Goal: Task Accomplishment & Management: Manage account settings

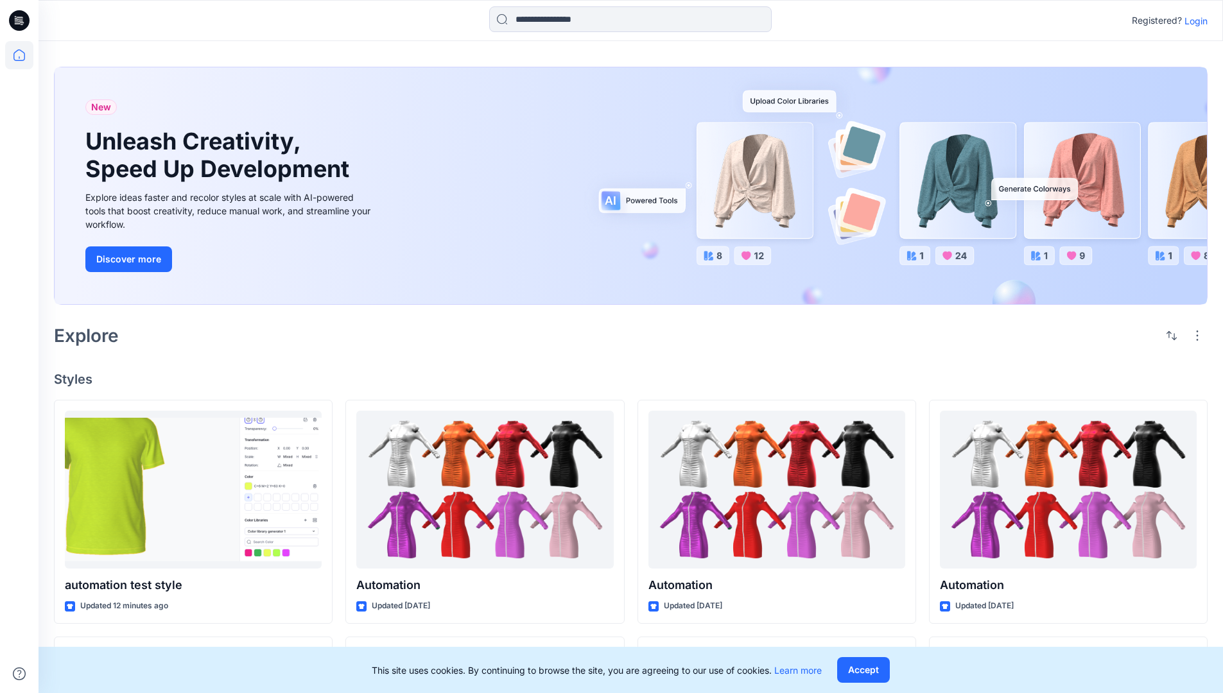
click at [1193, 21] on p "Login" at bounding box center [1196, 20] width 23 height 13
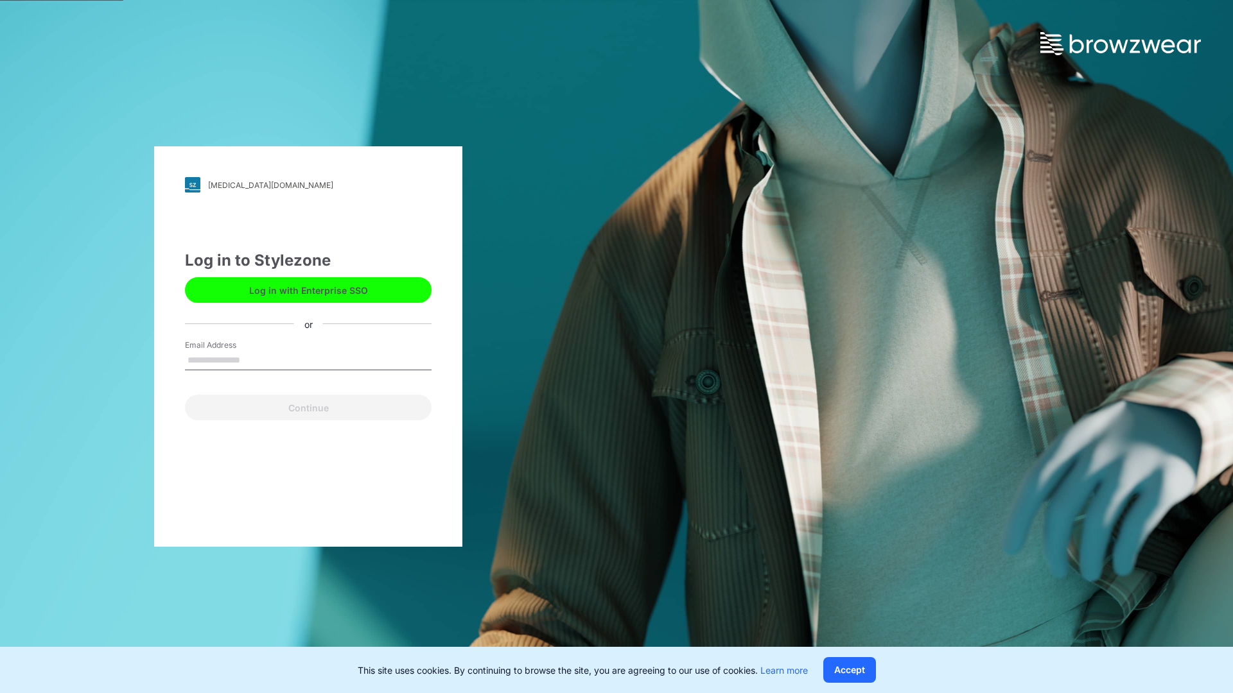
click at [254, 360] on input "Email Address" at bounding box center [308, 360] width 247 height 19
type input "**********"
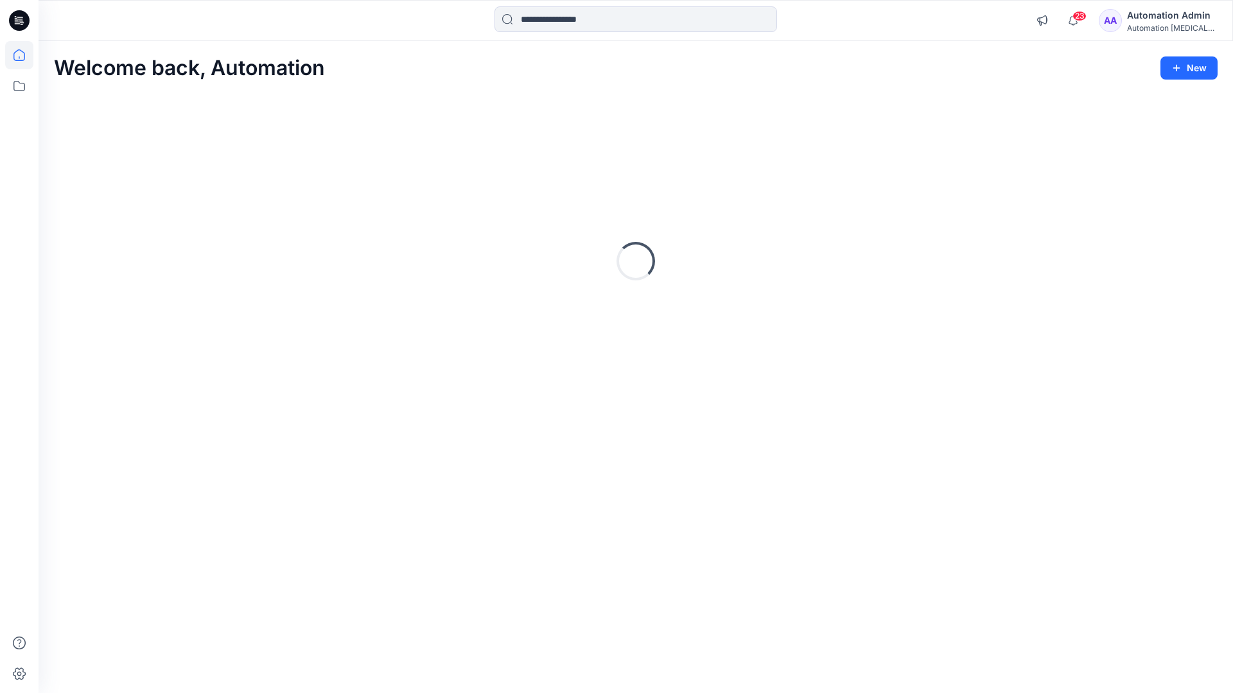
click at [24, 55] on icon at bounding box center [19, 55] width 12 height 12
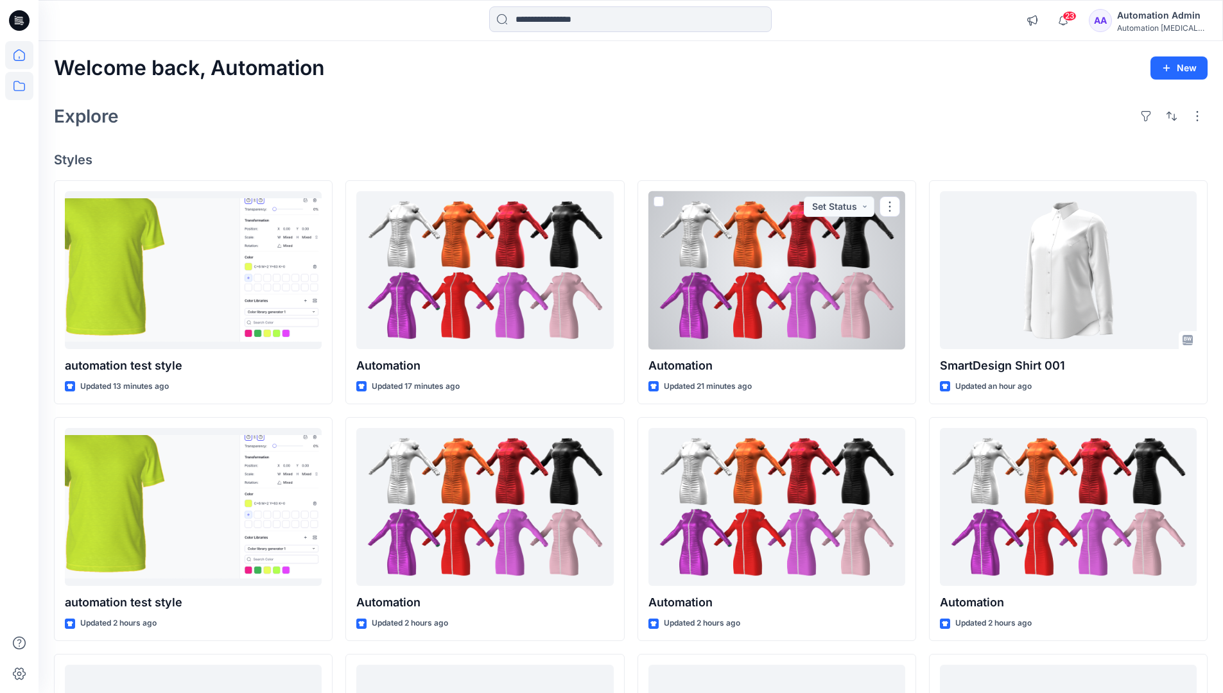
click at [18, 83] on icon at bounding box center [19, 86] width 28 height 28
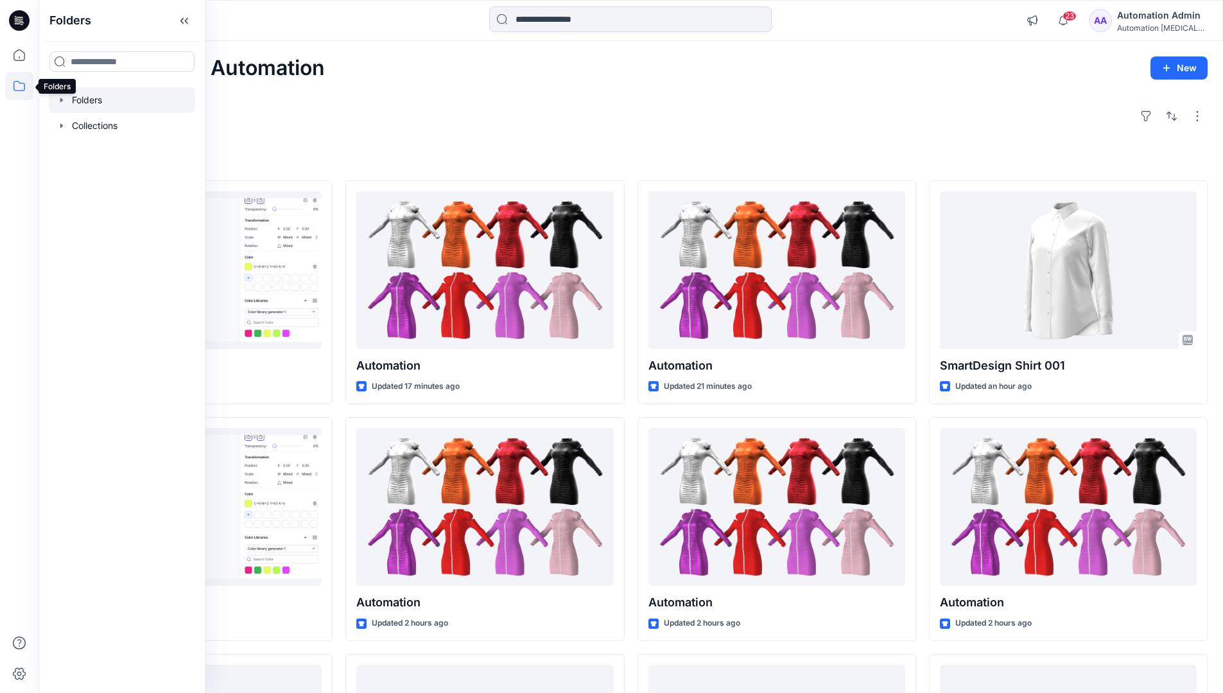
click at [85, 98] on div at bounding box center [122, 100] width 146 height 26
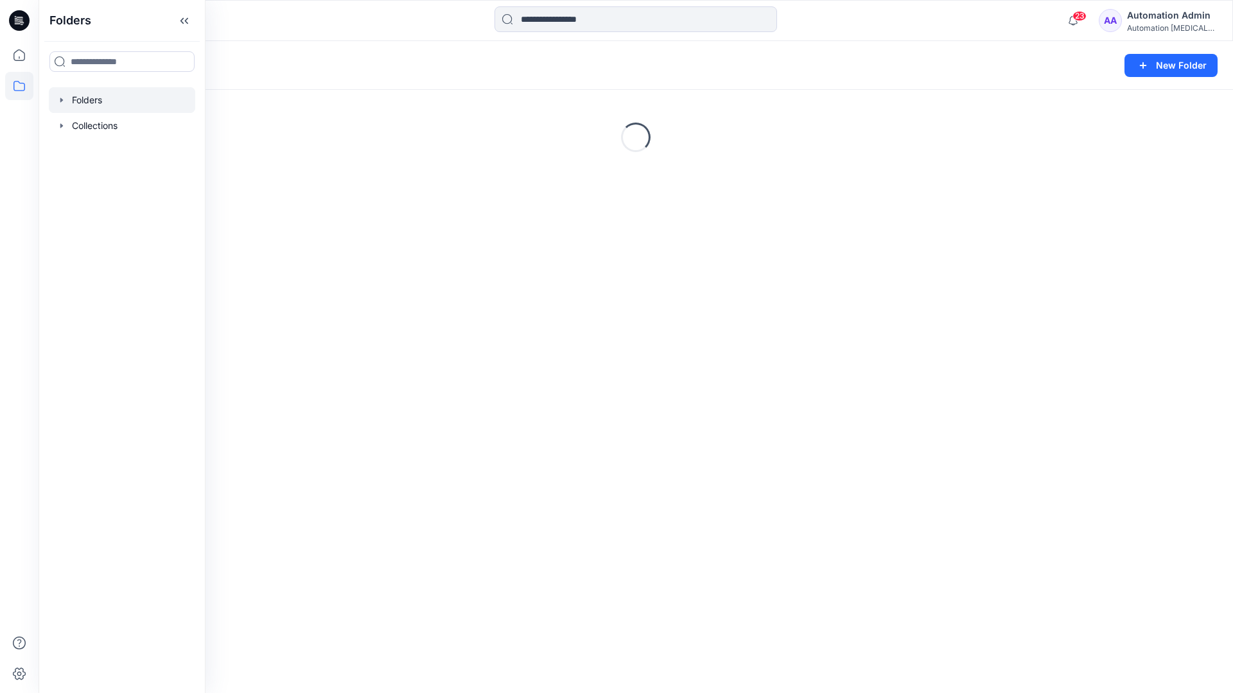
click at [618, 445] on div "Folders New Folder Loading..." at bounding box center [636, 367] width 1194 height 652
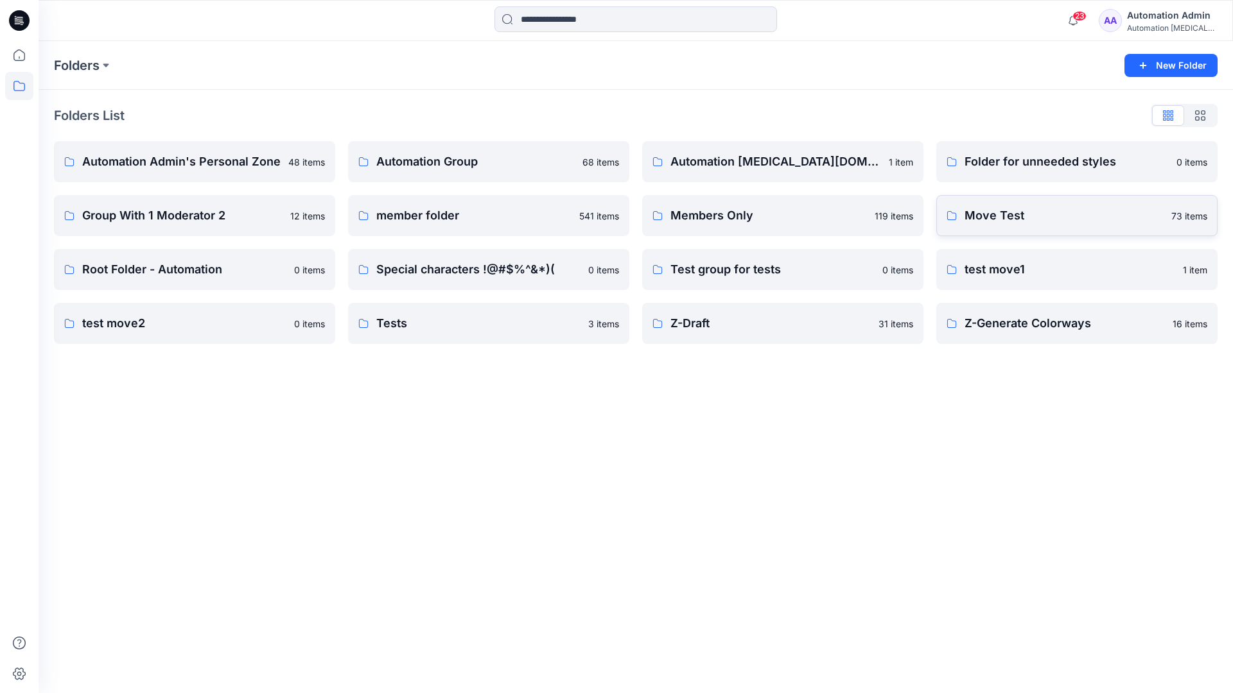
click at [1010, 212] on p "Move Test" at bounding box center [1063, 216] width 199 height 18
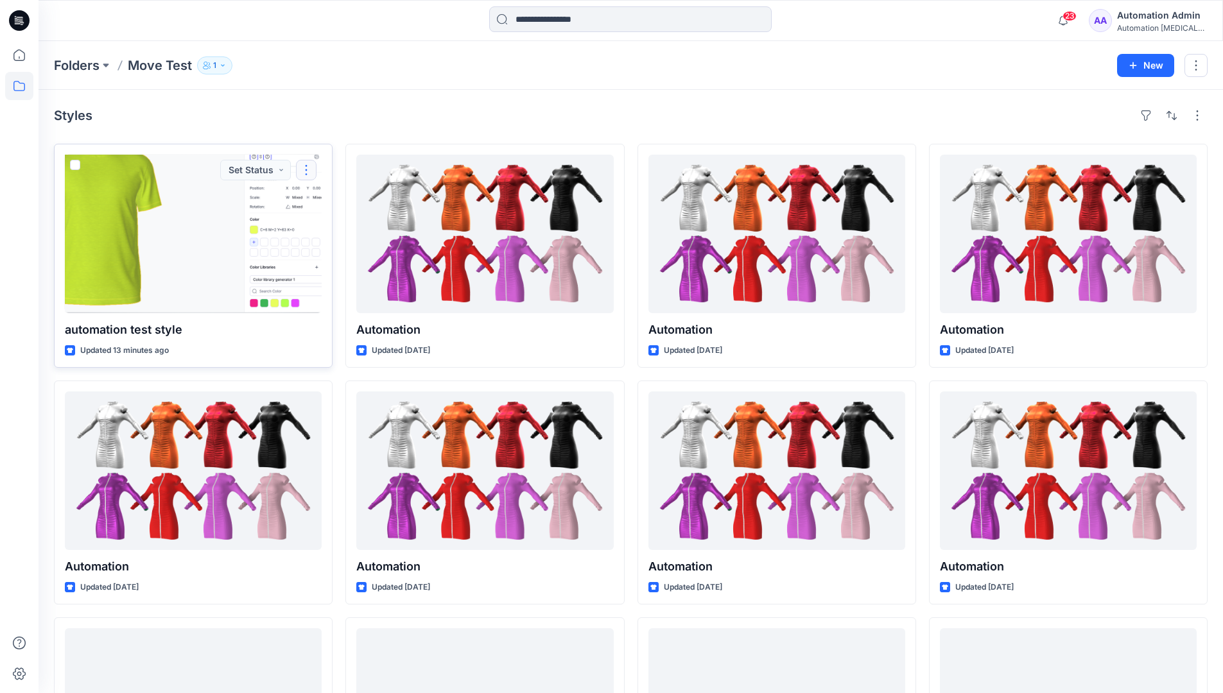
click at [301, 175] on button "button" at bounding box center [306, 170] width 21 height 21
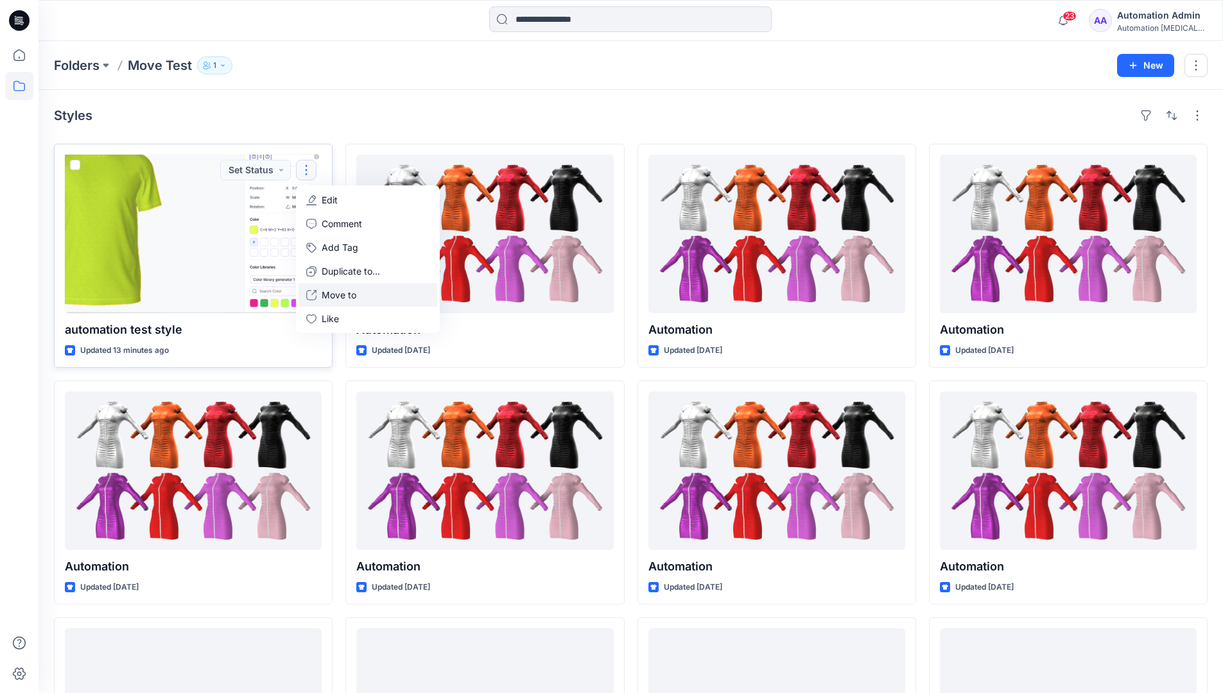
click at [344, 292] on p "Move to" at bounding box center [339, 294] width 35 height 13
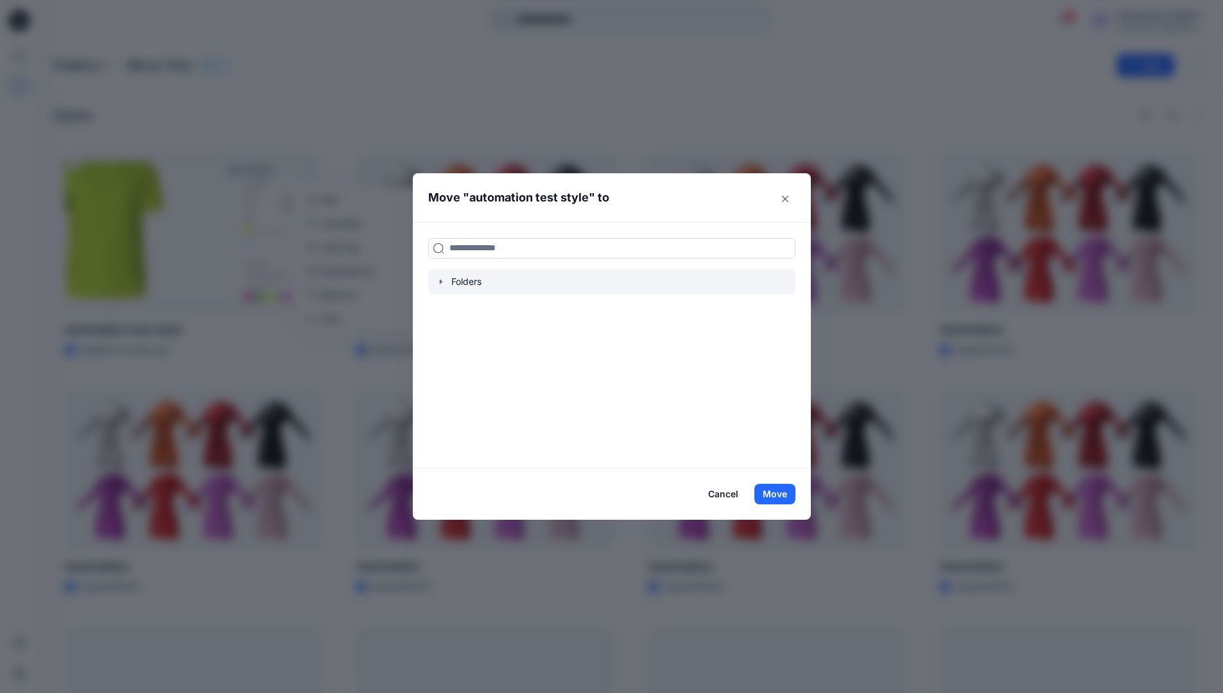
click at [442, 283] on icon "button" at bounding box center [440, 281] width 3 height 4
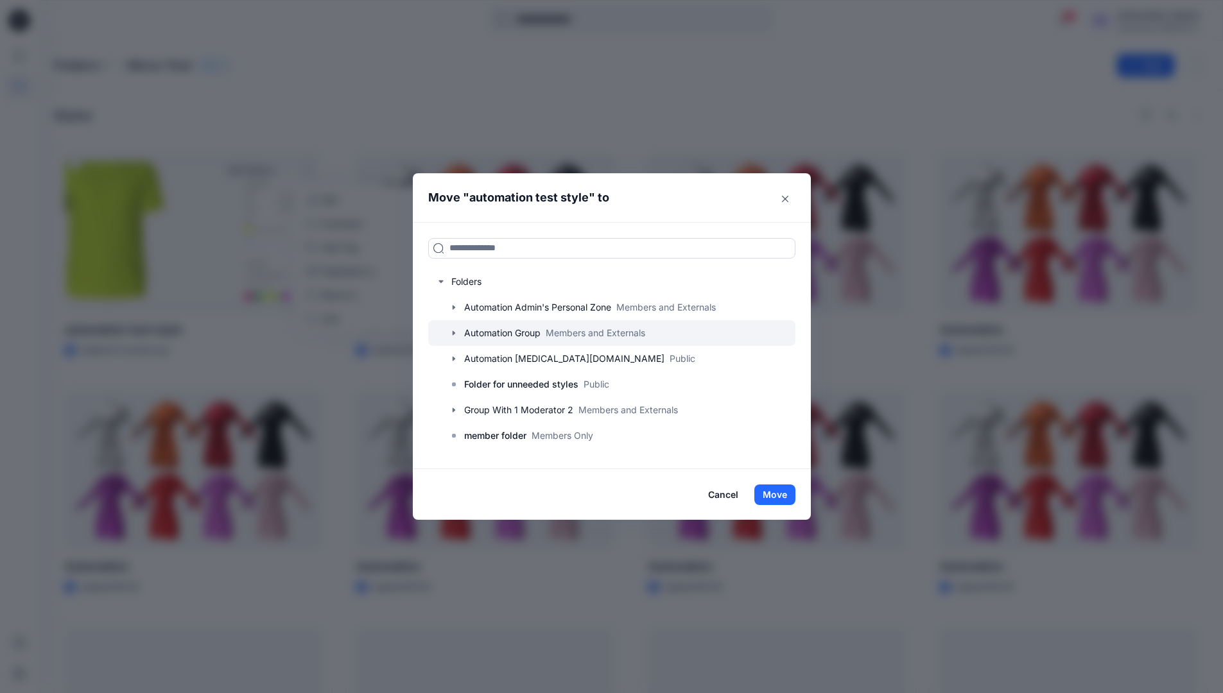
click at [482, 329] on div at bounding box center [611, 333] width 367 height 26
click at [783, 491] on button "Move" at bounding box center [774, 495] width 41 height 21
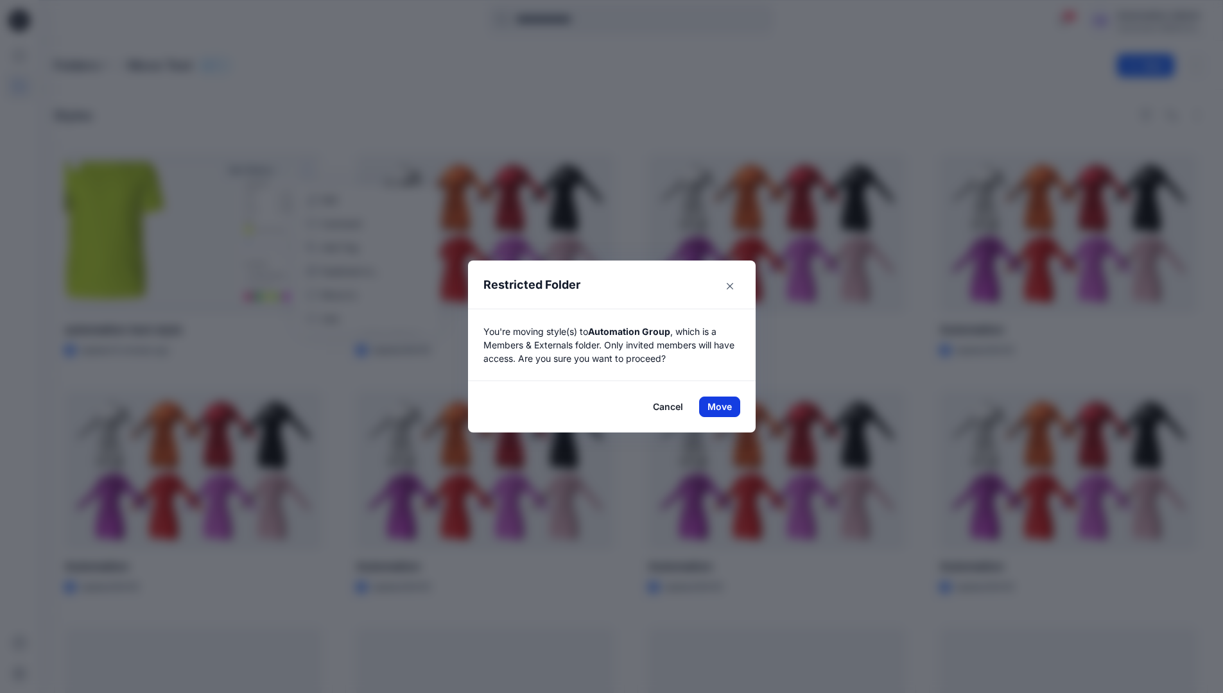
click at [724, 407] on button "Move" at bounding box center [719, 407] width 41 height 21
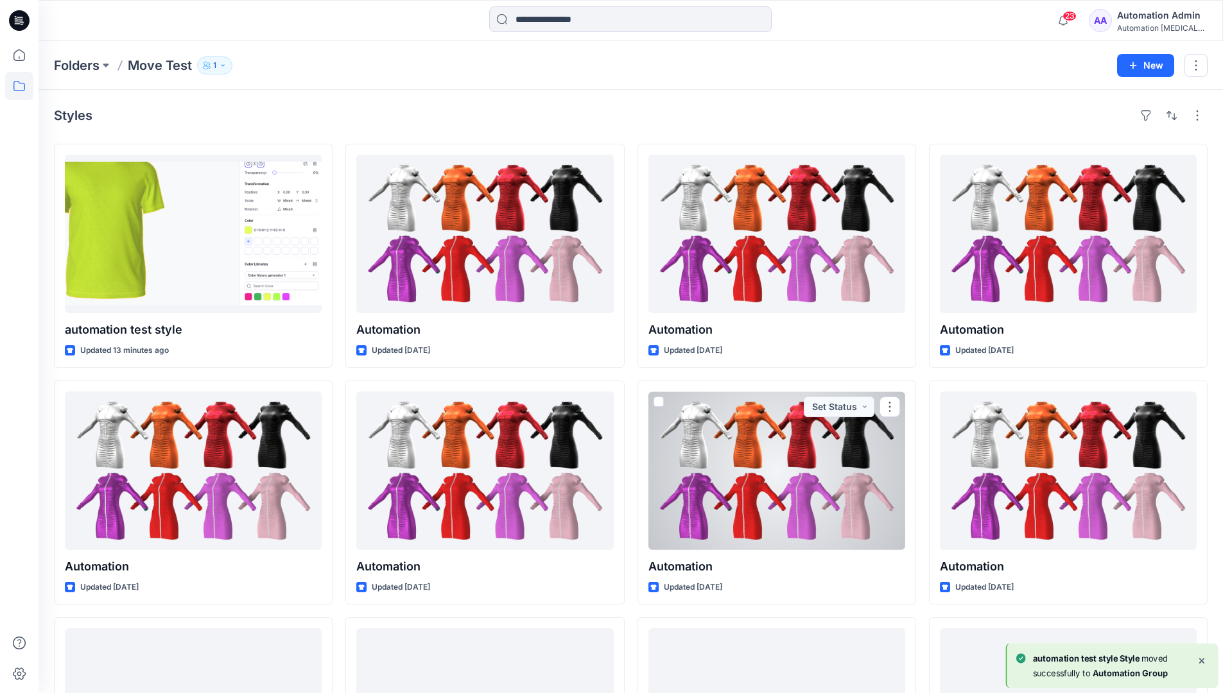
click at [1155, 19] on div "Automation Admin" at bounding box center [1162, 15] width 90 height 15
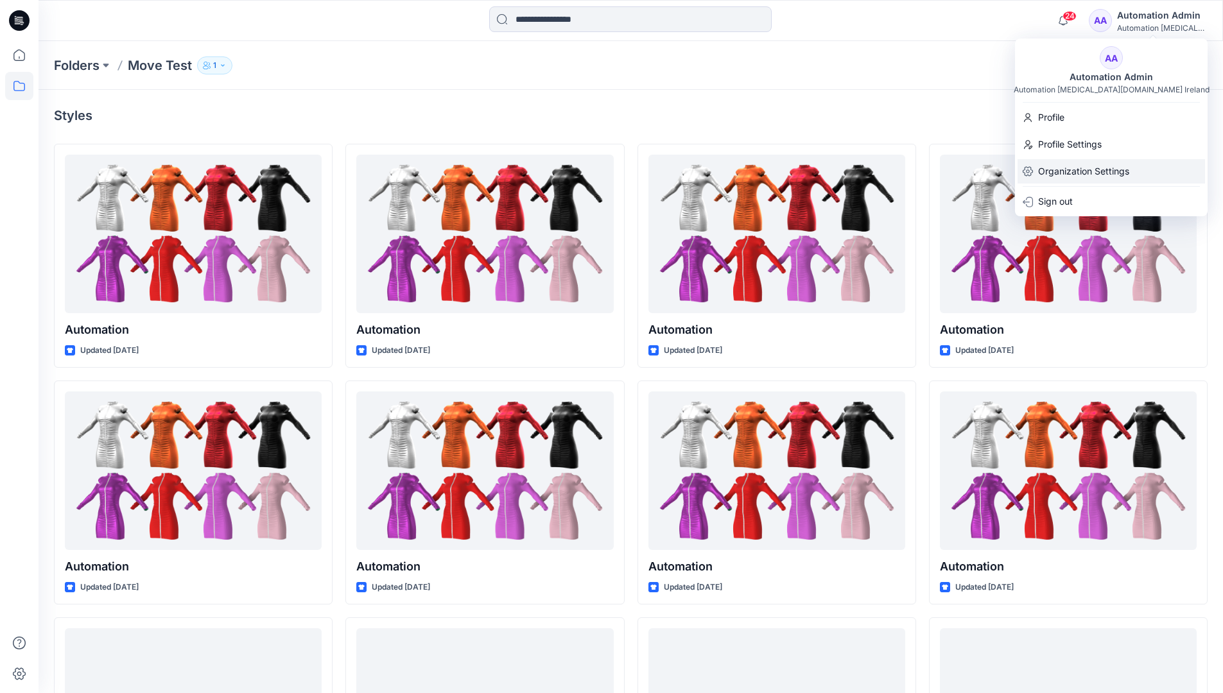
click at [1095, 163] on p "Organization Settings" at bounding box center [1083, 171] width 91 height 24
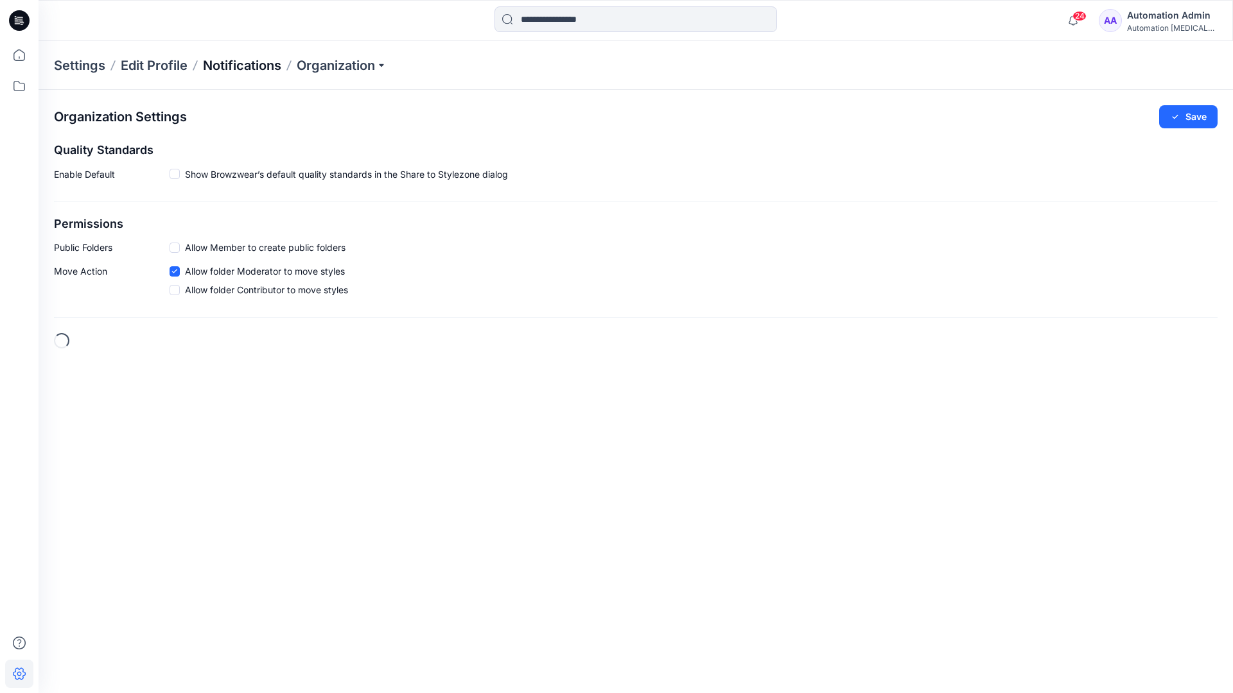
click at [234, 64] on p "Notifications" at bounding box center [242, 66] width 78 height 18
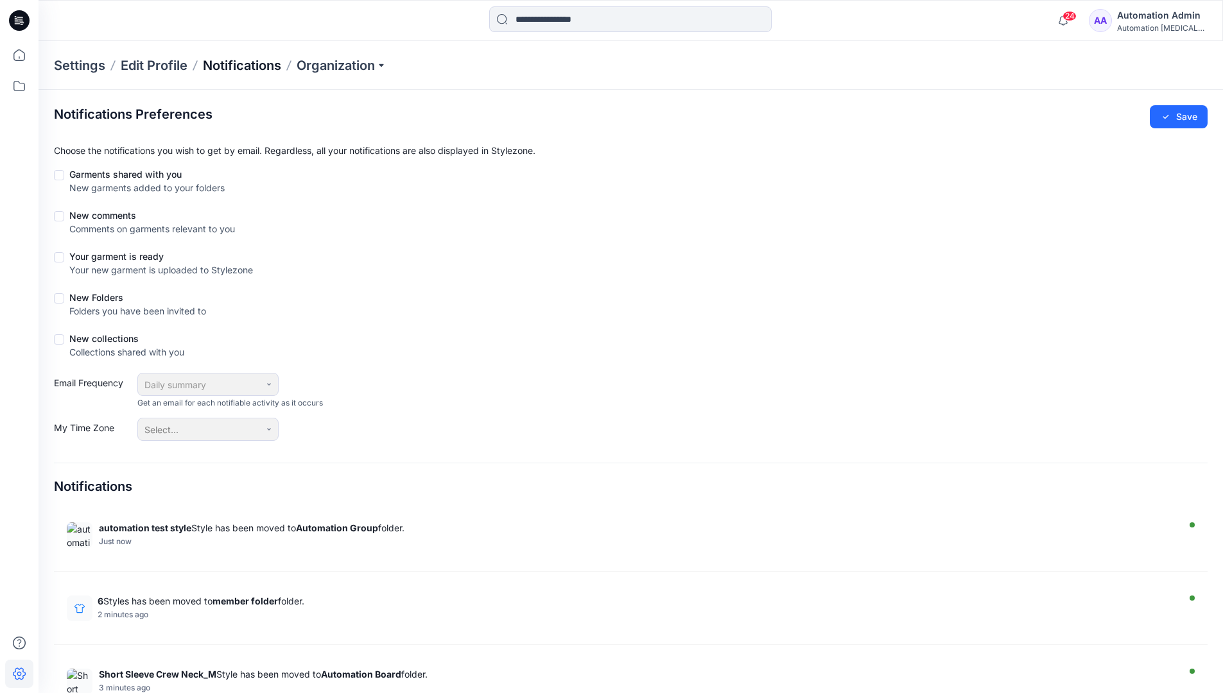
scroll to position [521, 0]
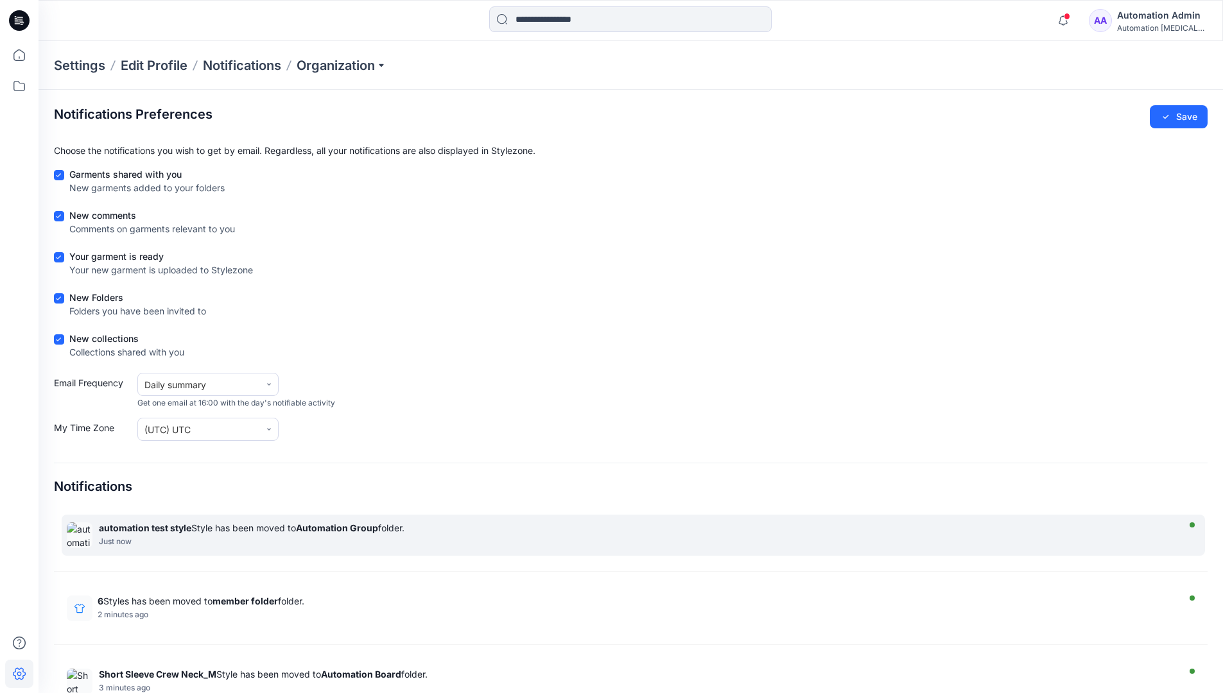
click at [296, 528] on div "automation test style Style has been moved to Automation Group folder." at bounding box center [637, 528] width 1076 height 11
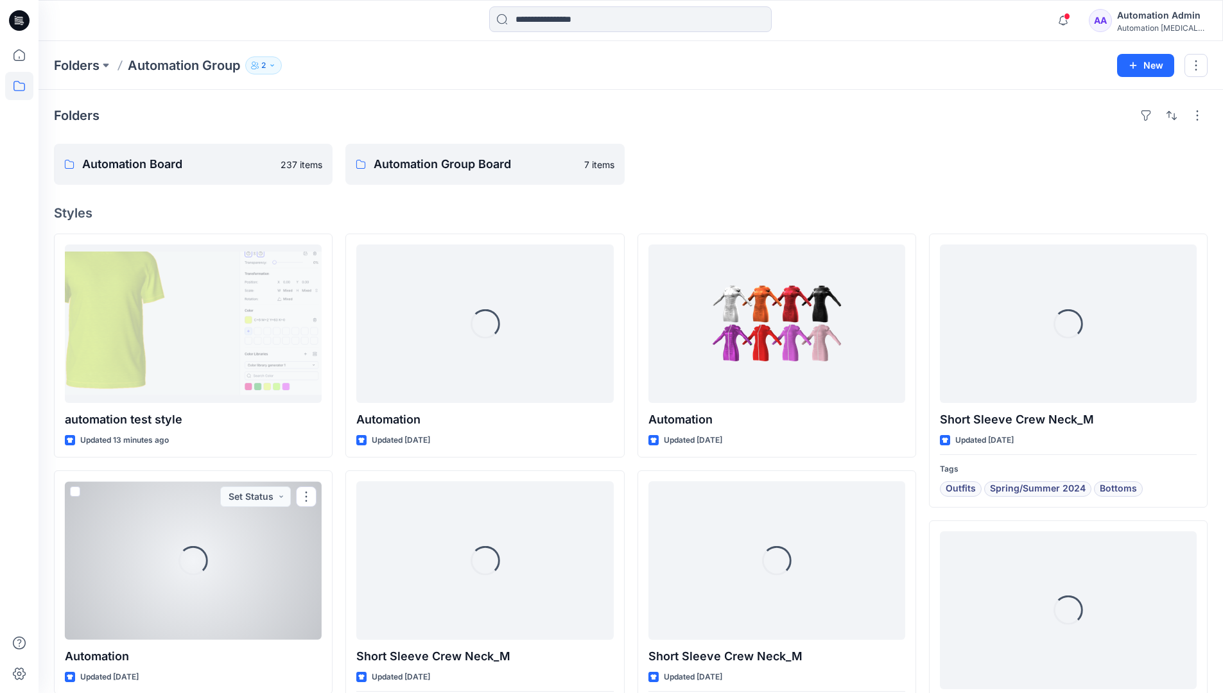
scroll to position [461, 0]
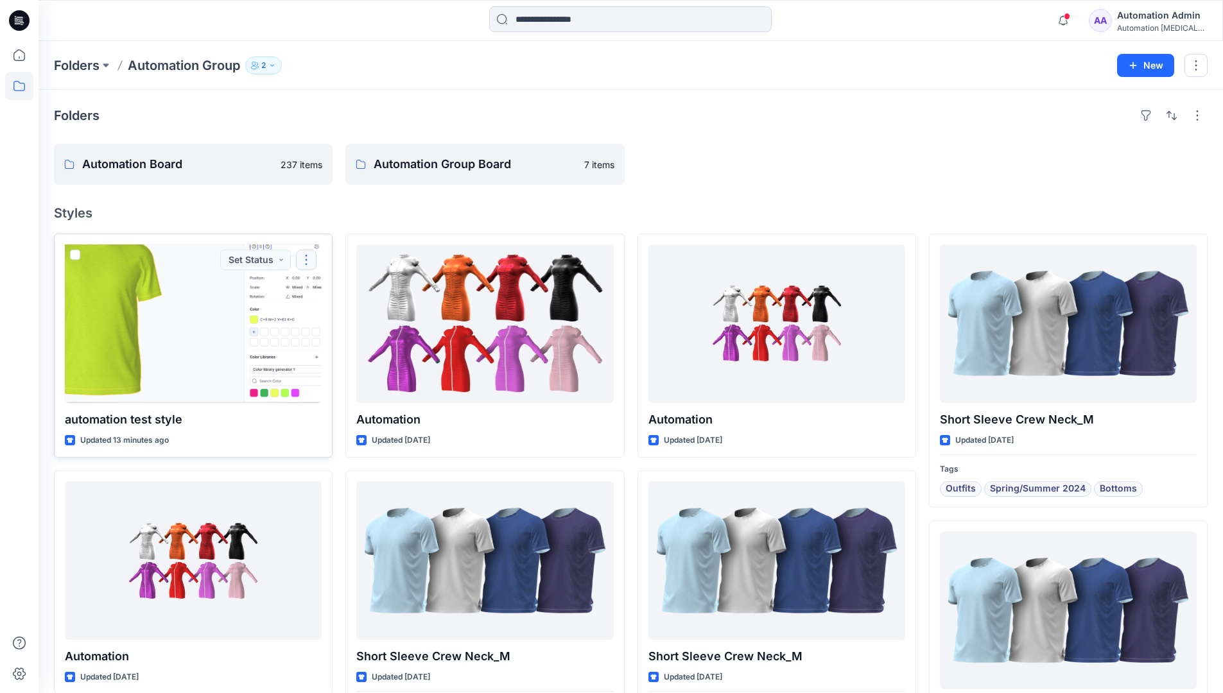
click at [310, 261] on button "button" at bounding box center [306, 260] width 21 height 21
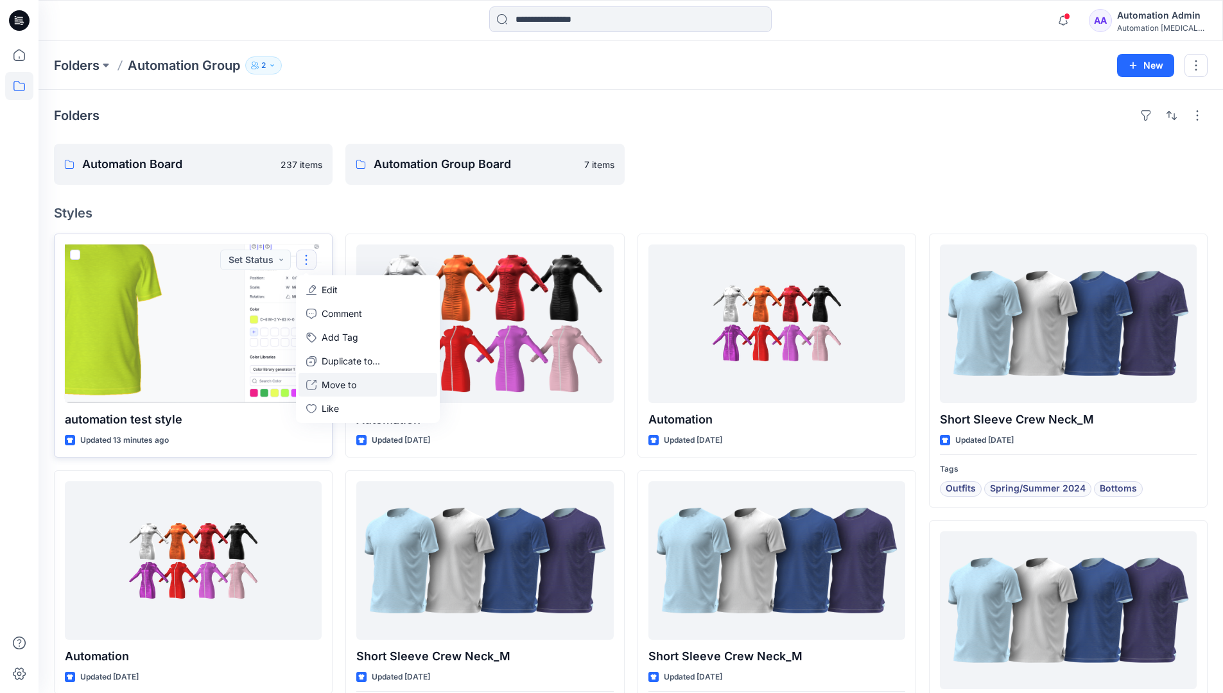
click at [329, 384] on p "Move to" at bounding box center [339, 384] width 35 height 13
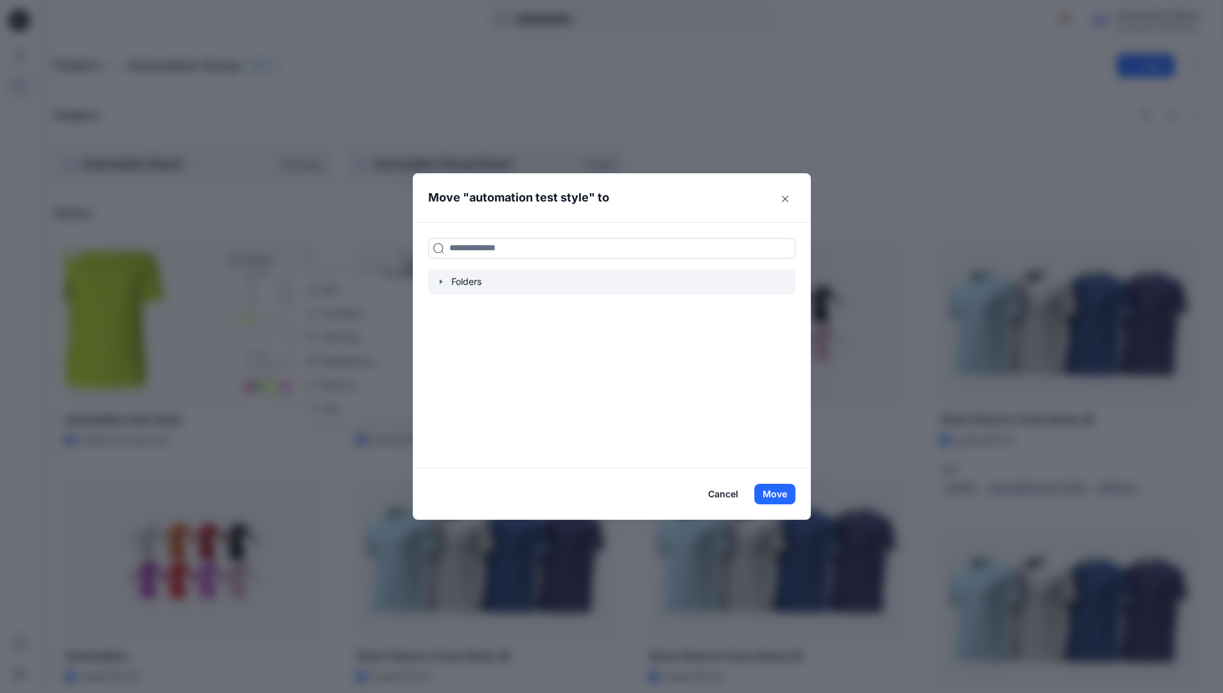
click at [446, 283] on icon "button" at bounding box center [441, 282] width 10 height 10
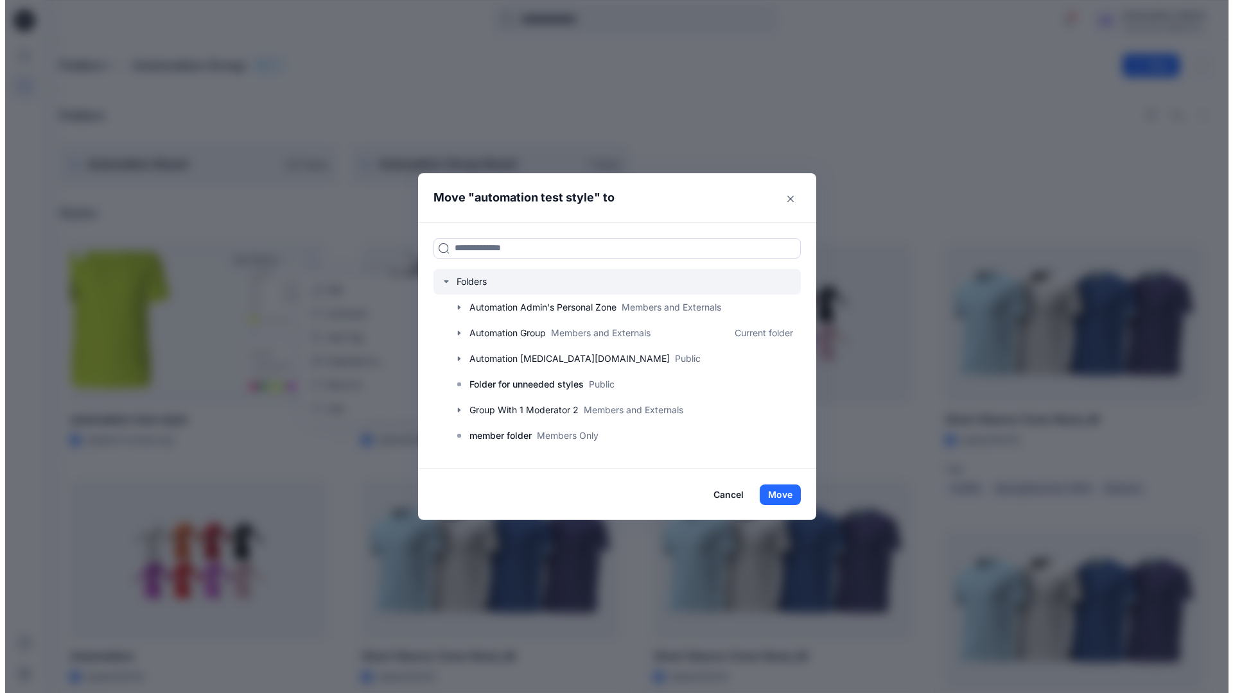
scroll to position [126, 0]
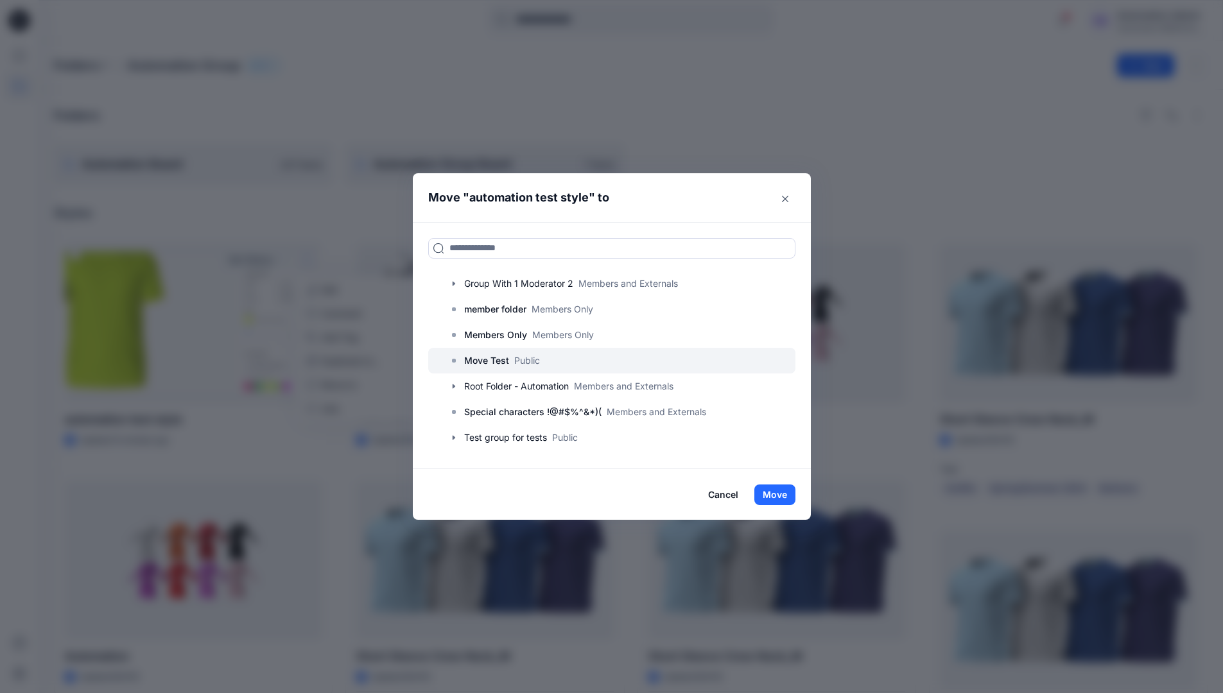
click at [501, 354] on p "Move Test" at bounding box center [486, 360] width 45 height 15
click at [786, 489] on button "Move" at bounding box center [774, 495] width 41 height 21
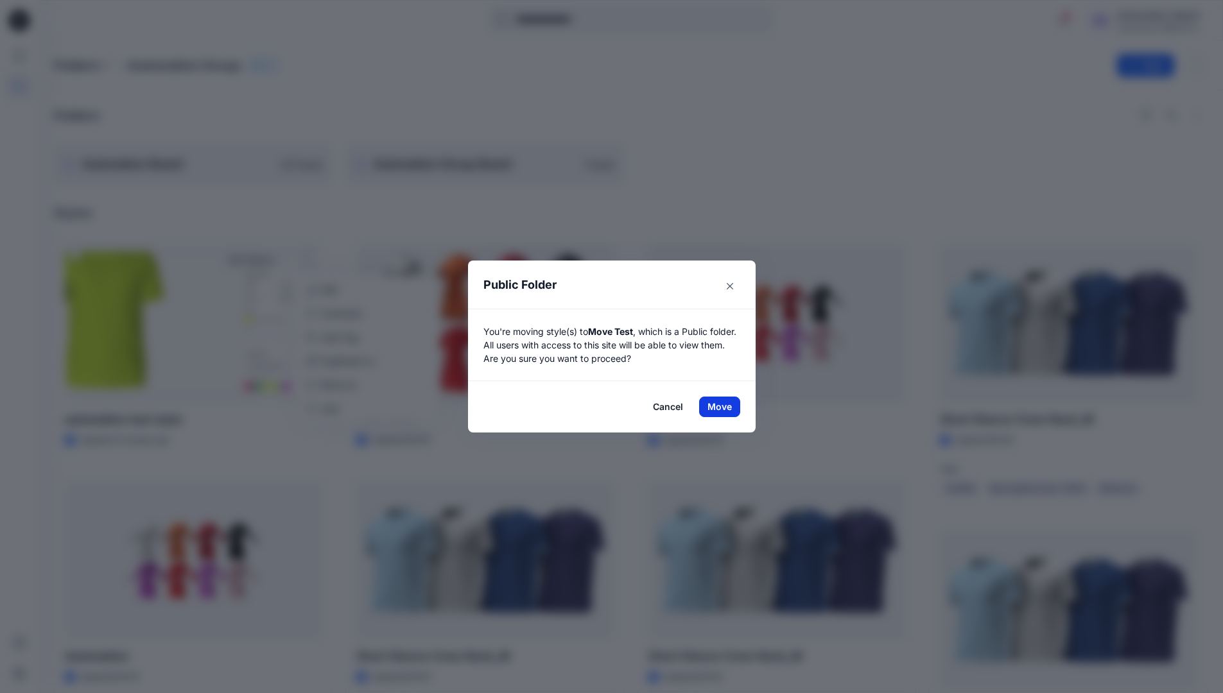
click at [724, 407] on button "Move" at bounding box center [719, 407] width 41 height 21
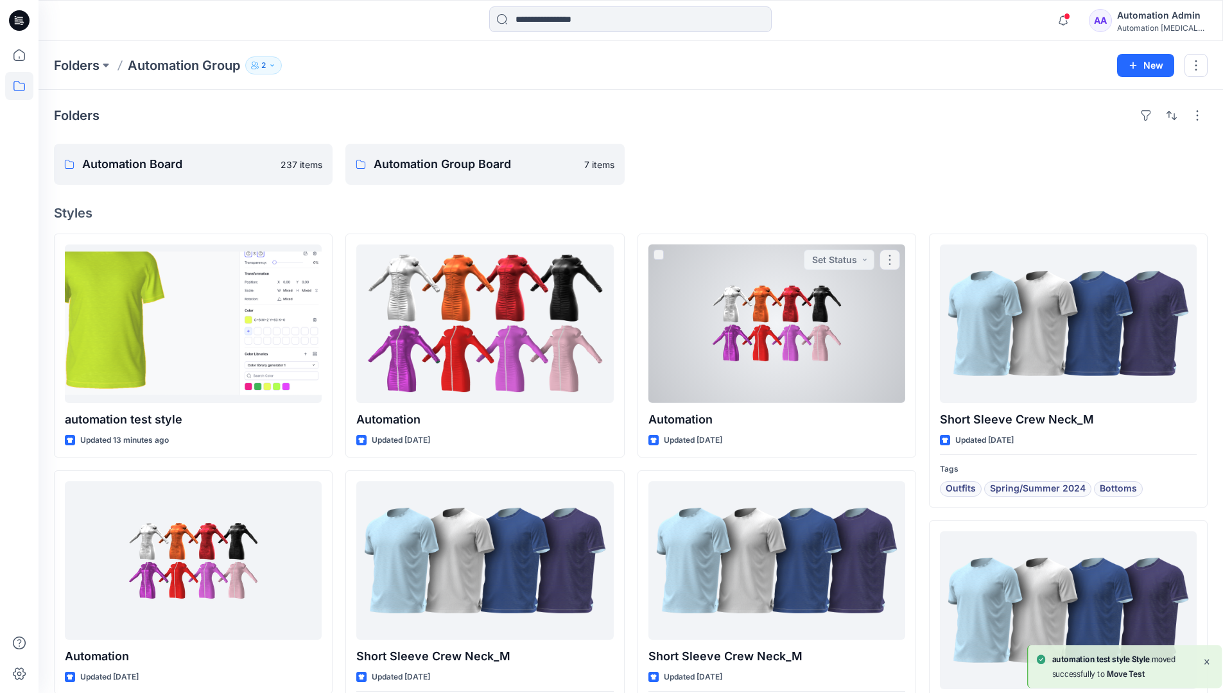
click at [1146, 20] on div "Automation Admin" at bounding box center [1162, 15] width 90 height 15
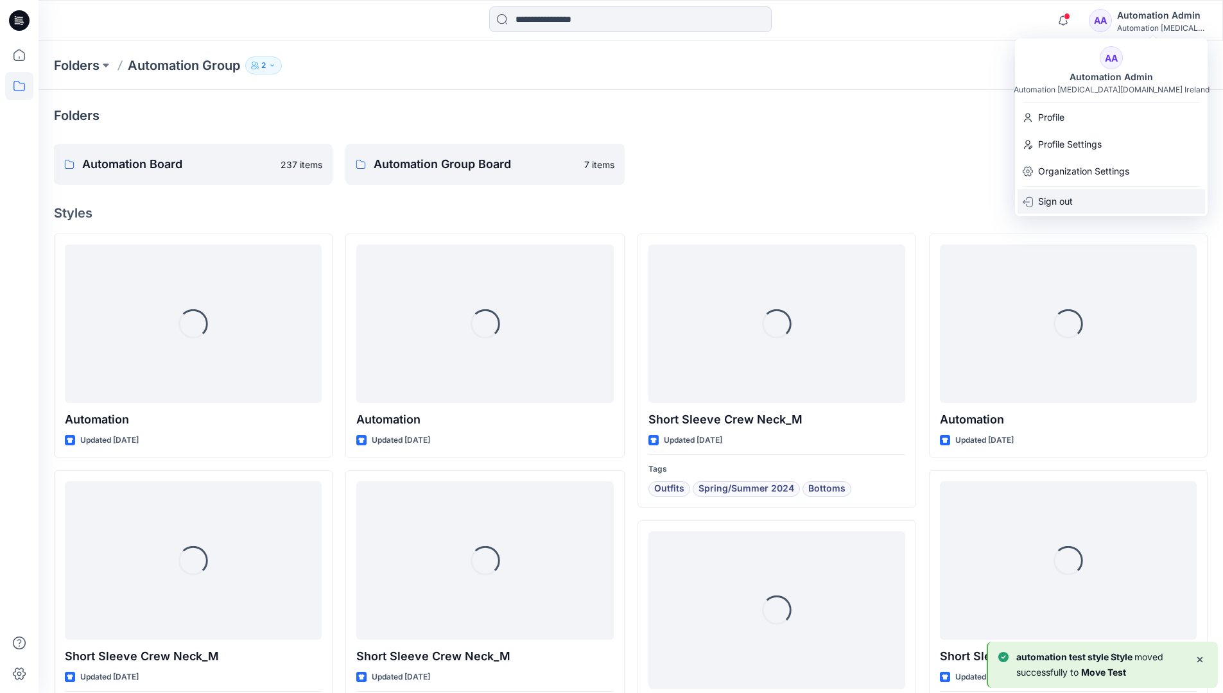
click at [1083, 196] on div "Sign out" at bounding box center [1111, 201] width 187 height 24
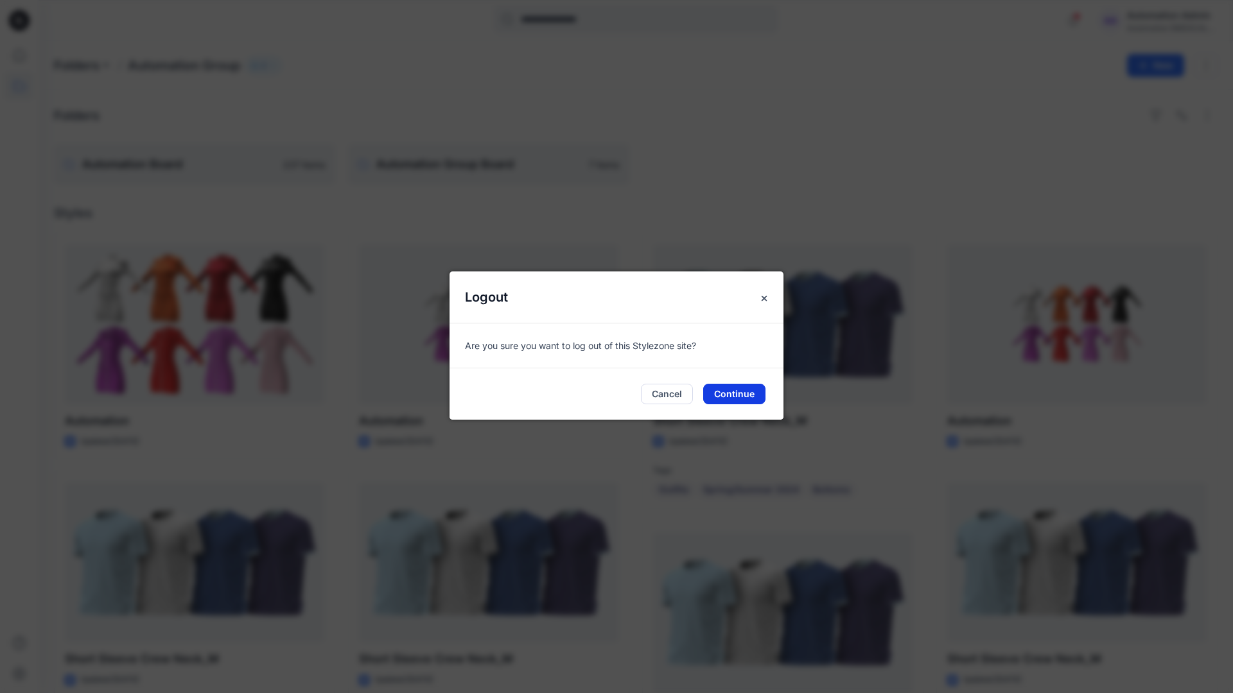
click at [728, 390] on button "Continue" at bounding box center [734, 394] width 62 height 21
